Goal: Transaction & Acquisition: Download file/media

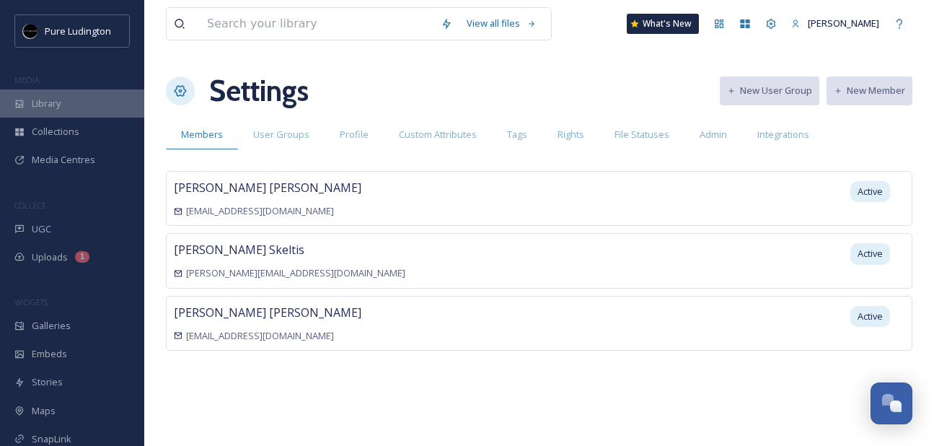
click at [96, 100] on div "Library" at bounding box center [72, 103] width 144 height 28
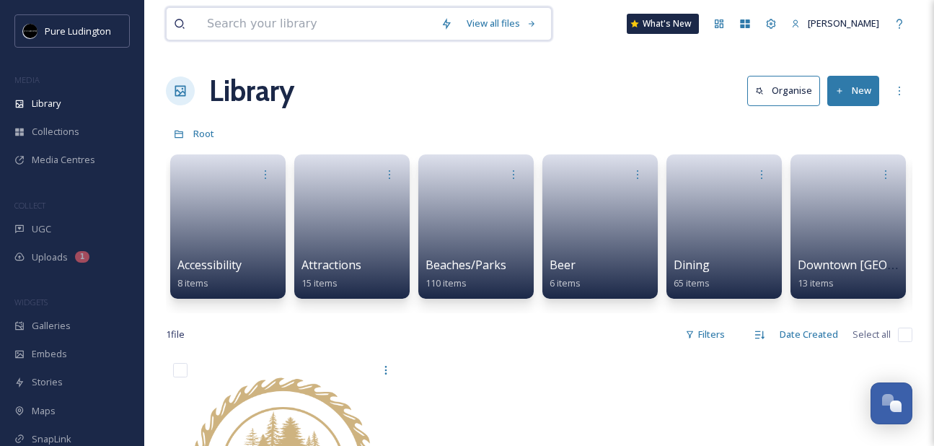
click at [319, 16] on input at bounding box center [317, 24] width 234 height 32
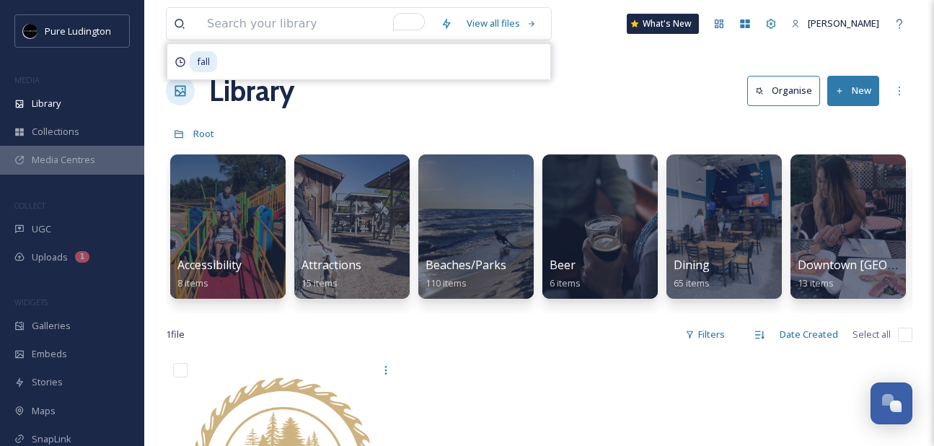
click at [97, 167] on div "Media Centres" at bounding box center [72, 160] width 144 height 28
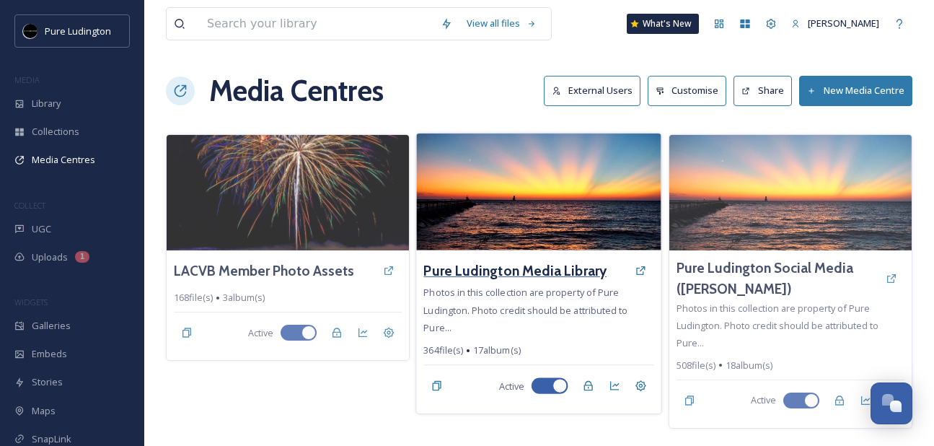
click at [510, 270] on h3 "Pure Ludington Media Library" at bounding box center [515, 270] width 183 height 21
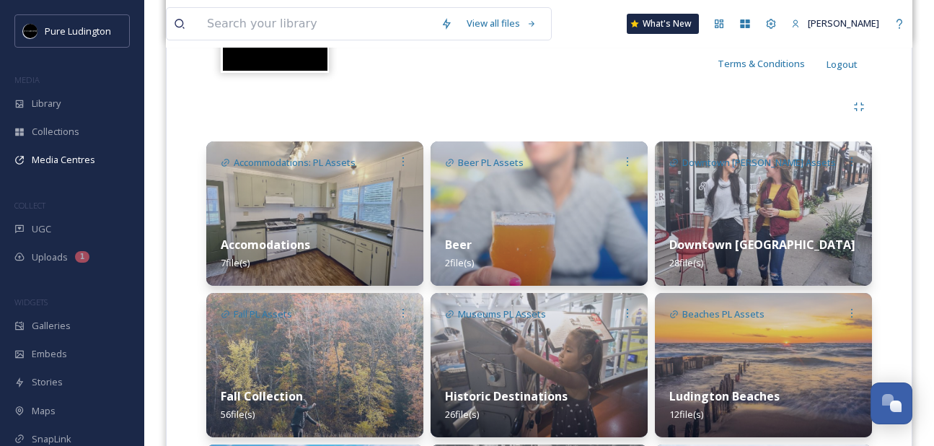
scroll to position [282, 0]
click at [485, 245] on div "Beer 2 file(s)" at bounding box center [538, 253] width 217 height 64
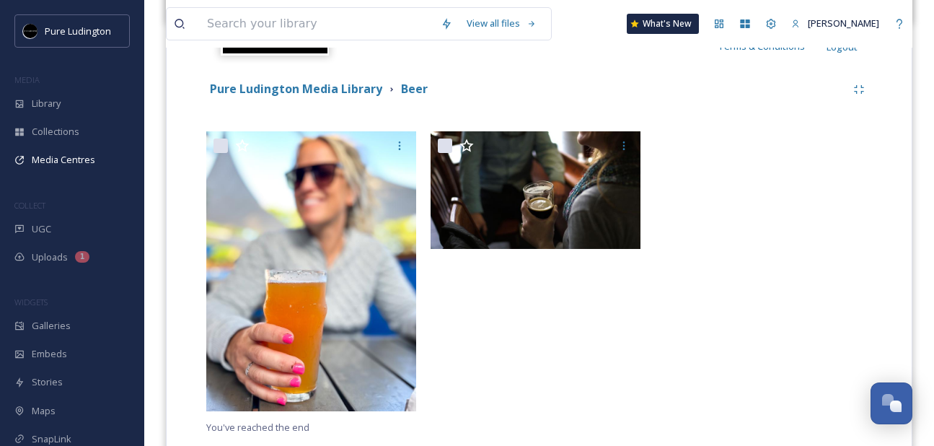
scroll to position [339, 0]
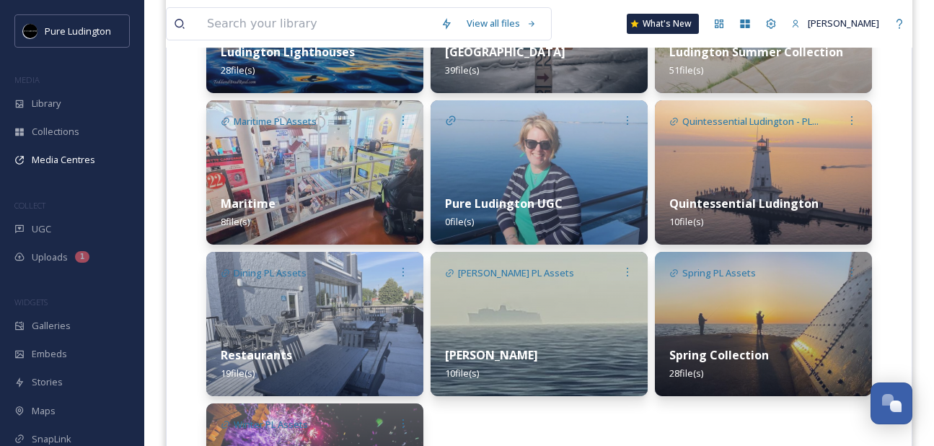
scroll to position [844, 0]
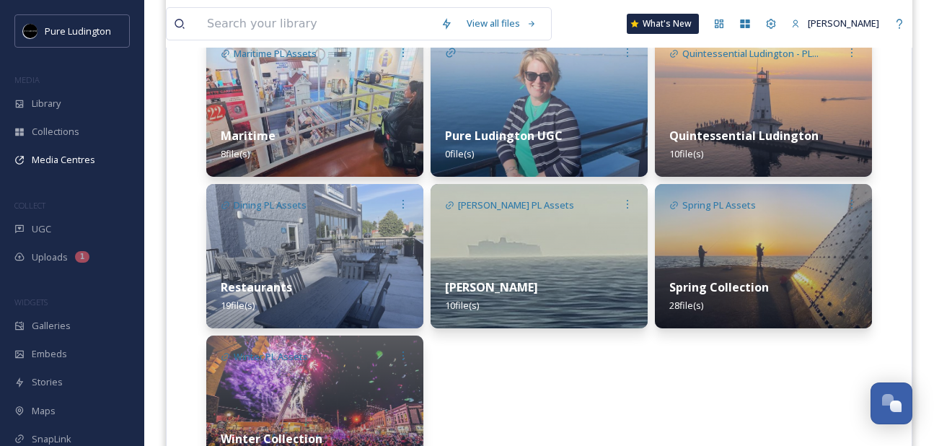
click at [309, 246] on img at bounding box center [314, 256] width 217 height 144
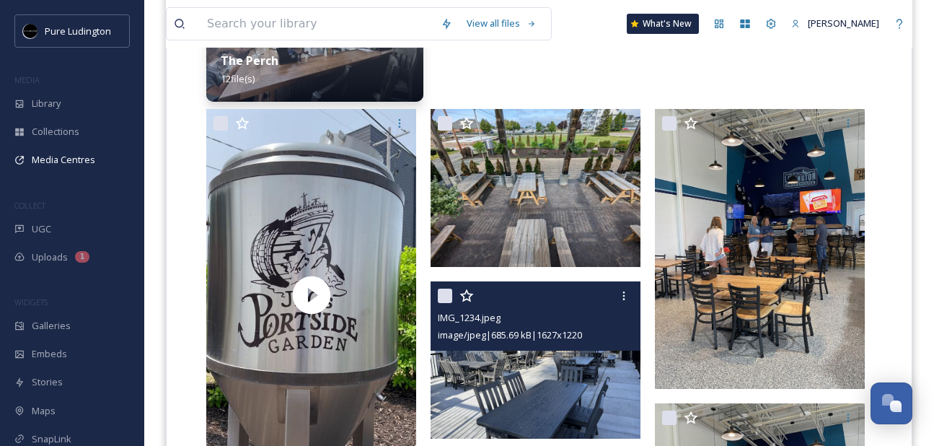
scroll to position [428, 0]
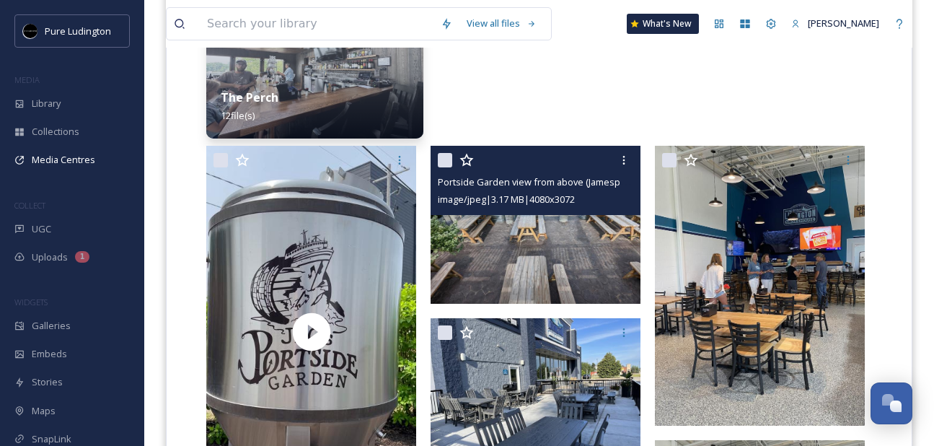
click at [512, 174] on div "Portside Garden view from above (Jamesport Brewing Co.).jpg" at bounding box center [537, 181] width 199 height 17
click at [518, 247] on img at bounding box center [535, 225] width 210 height 158
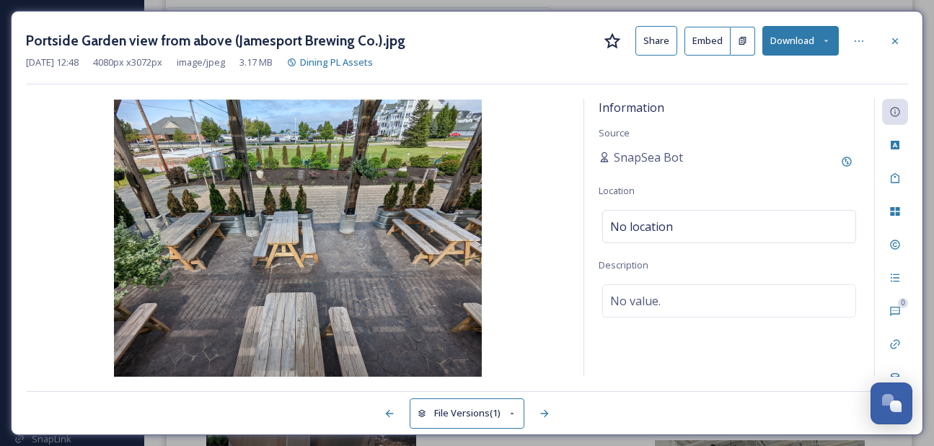
click at [780, 35] on button "Download" at bounding box center [800, 41] width 76 height 30
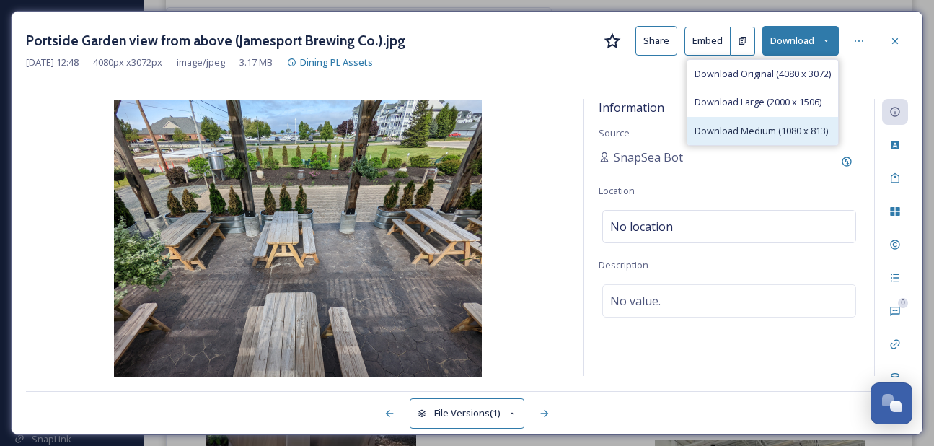
click at [754, 119] on div "Download Medium (1080 x 813)" at bounding box center [762, 131] width 151 height 28
